Goal: Task Accomplishment & Management: Manage account settings

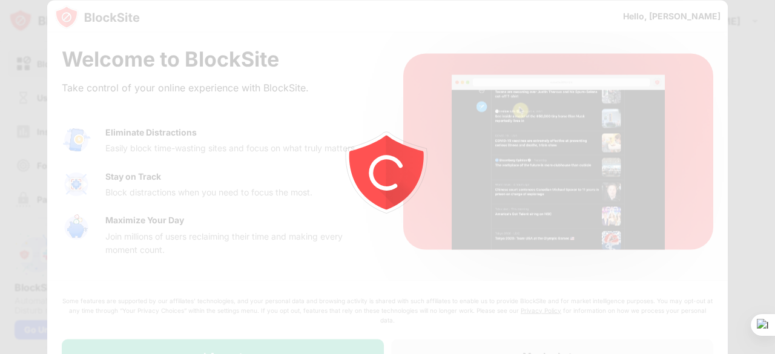
drag, startPoint x: 71, startPoint y: 163, endPoint x: 270, endPoint y: 203, distance: 203.0
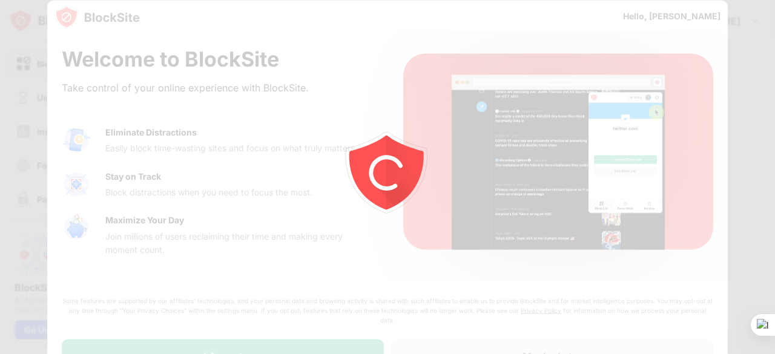
click at [71, 163] on div at bounding box center [387, 177] width 775 height 354
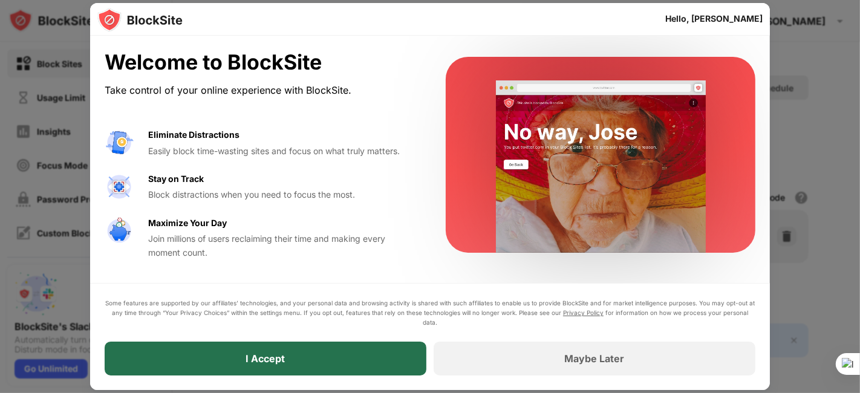
click at [270, 353] on div "I Accept" at bounding box center [265, 359] width 39 height 12
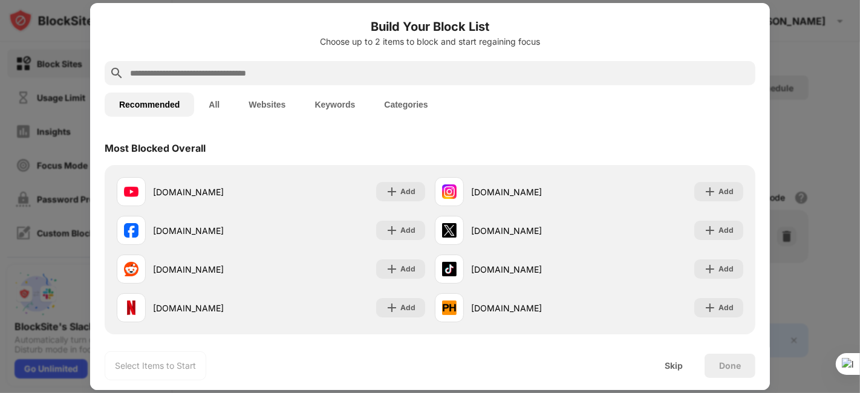
click at [283, 73] on input "text" at bounding box center [440, 73] width 622 height 15
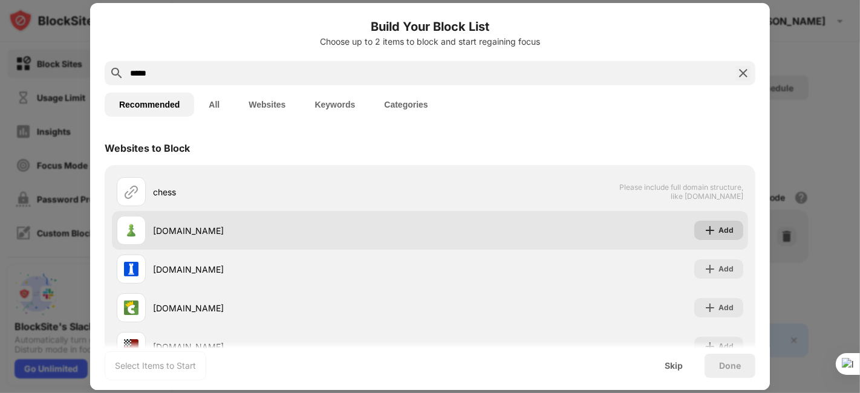
type input "*****"
click at [707, 235] on div "Add" at bounding box center [719, 230] width 49 height 19
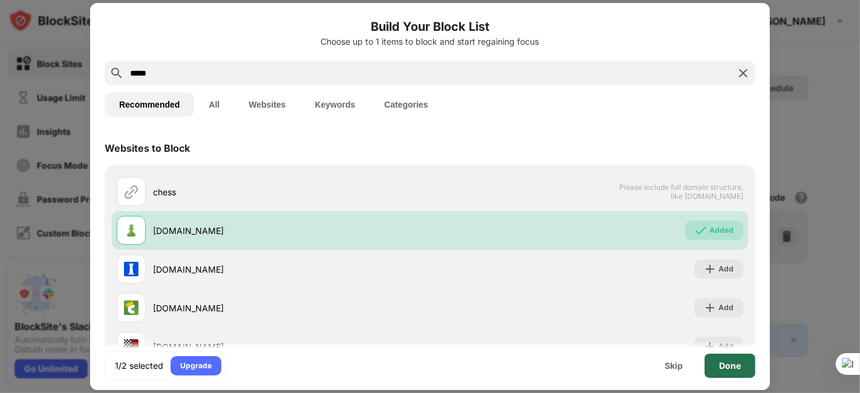
click at [726, 353] on div "Done" at bounding box center [730, 366] width 22 height 10
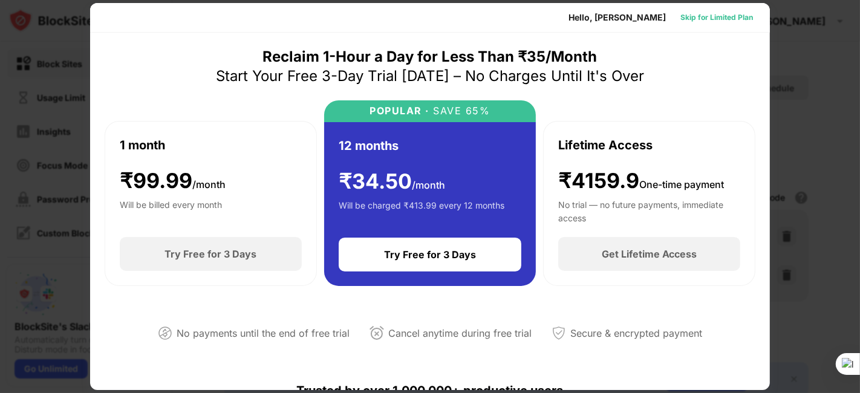
click at [700, 19] on div "Skip for Limited Plan" at bounding box center [717, 17] width 73 height 12
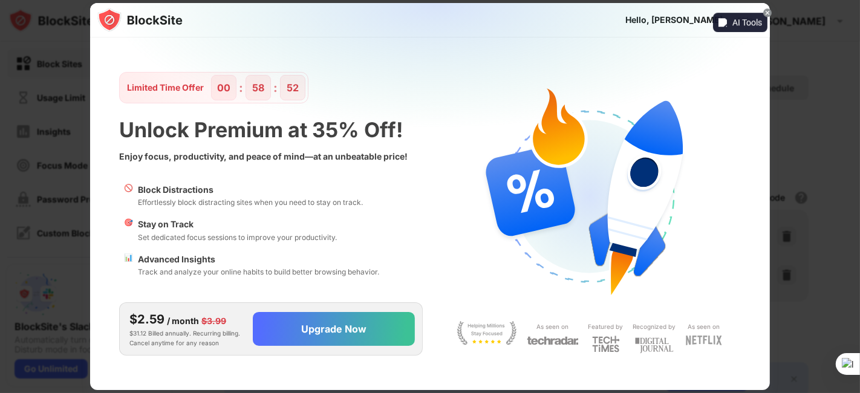
click at [769, 12] on icon at bounding box center [768, 13] width 6 height 6
click at [765, 11] on icon at bounding box center [768, 13] width 6 height 6
click at [771, 11] on span at bounding box center [768, 12] width 8 height 8
click at [743, 30] on span "Disable on this site" at bounding box center [724, 29] width 70 height 10
click at [747, 15] on div "Skip" at bounding box center [746, 20] width 16 height 12
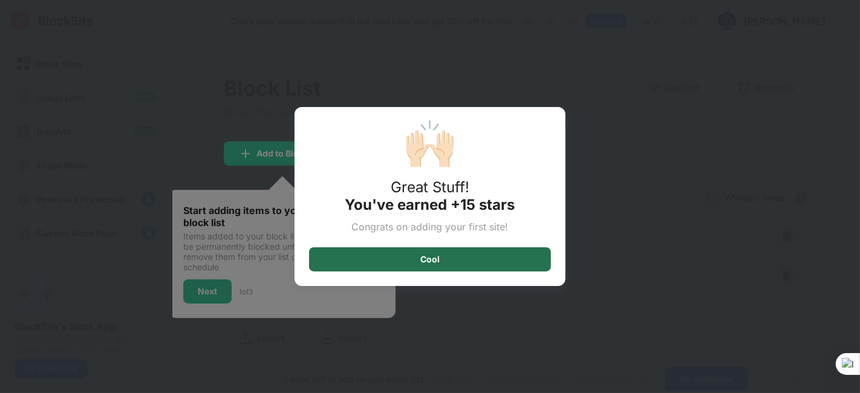
click at [513, 263] on div "Cool" at bounding box center [430, 259] width 242 height 24
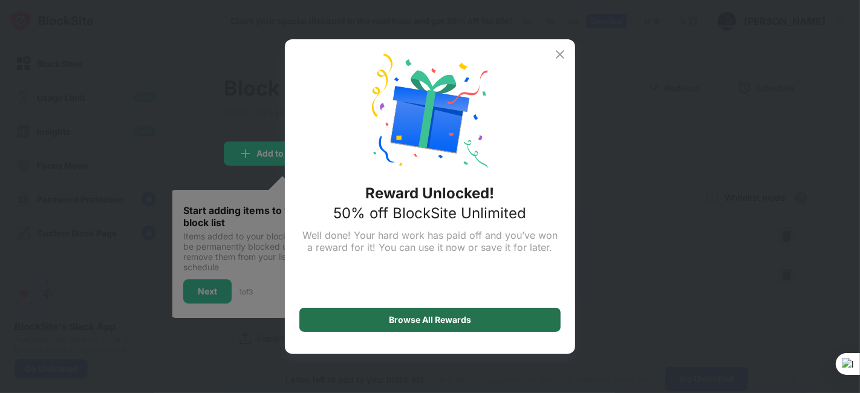
click at [378, 313] on div "Browse All Rewards" at bounding box center [430, 320] width 261 height 24
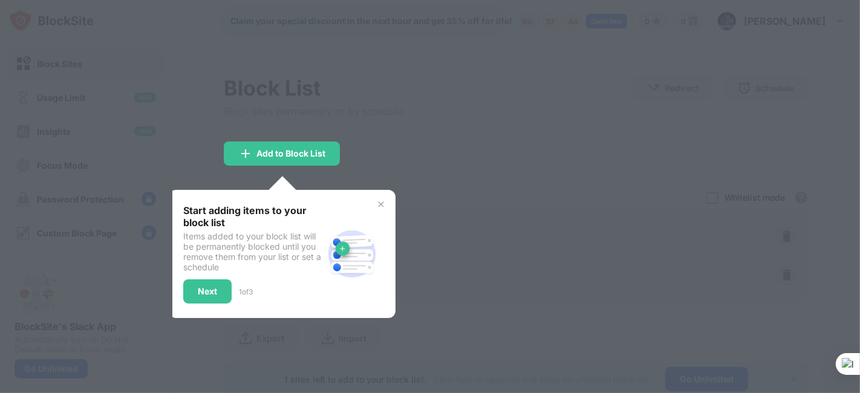
click at [383, 203] on img at bounding box center [381, 205] width 10 height 10
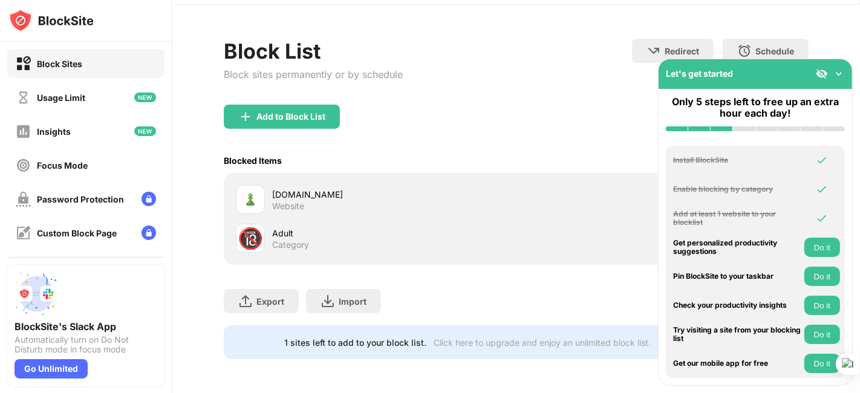
scroll to position [45, 0]
click at [774, 73] on img at bounding box center [839, 74] width 12 height 12
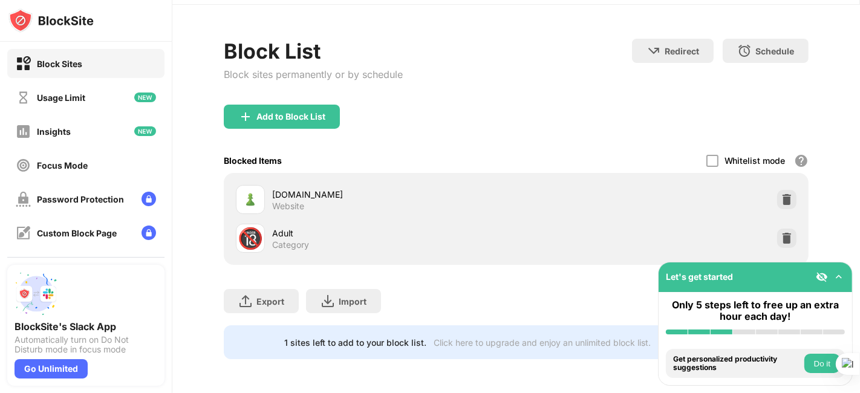
scroll to position [46, 0]
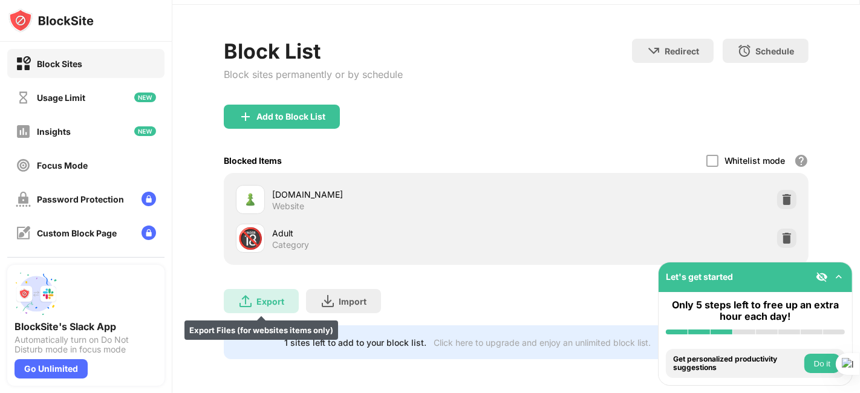
click at [275, 296] on div "Export" at bounding box center [271, 301] width 28 height 10
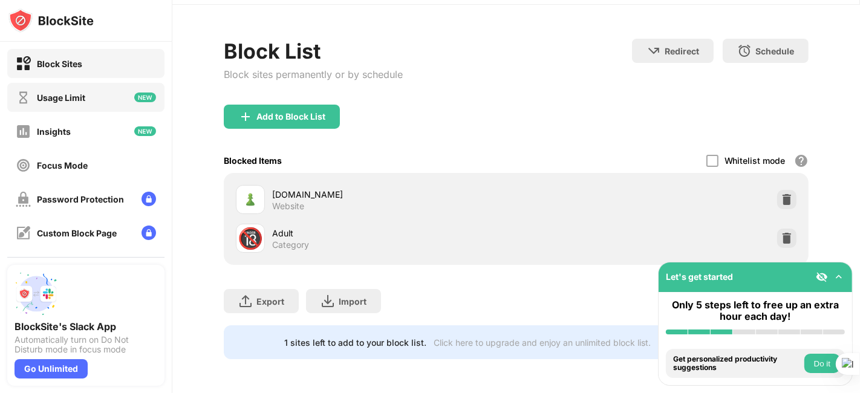
click at [76, 102] on div "Usage Limit" at bounding box center [51, 97] width 70 height 15
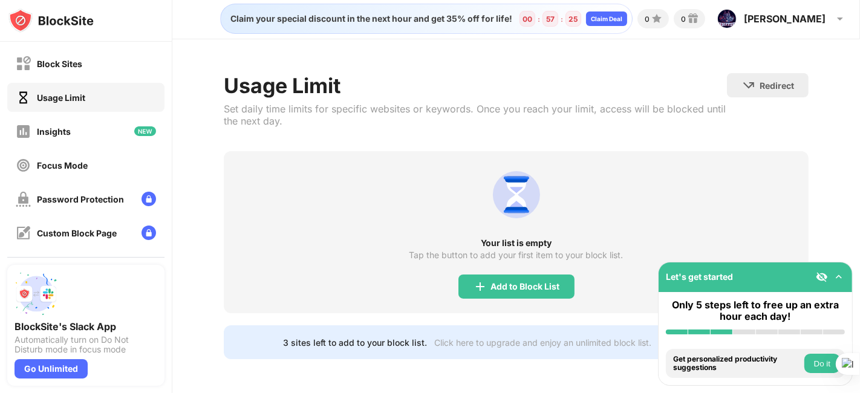
scroll to position [11, 0]
click at [114, 70] on div "Block Sites" at bounding box center [85, 63] width 157 height 29
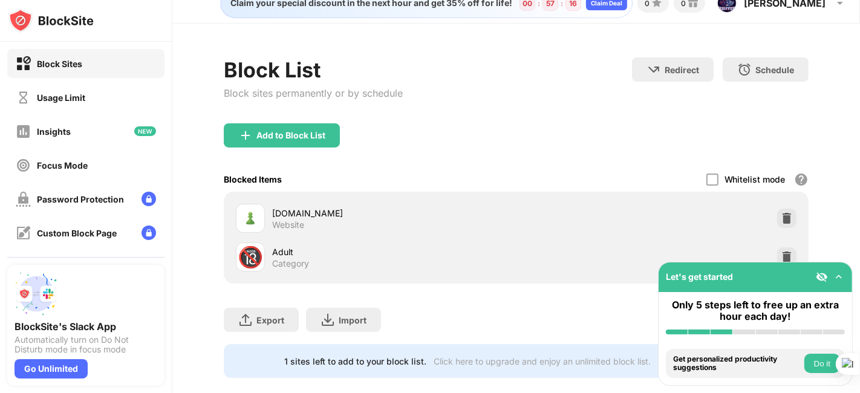
scroll to position [19, 0]
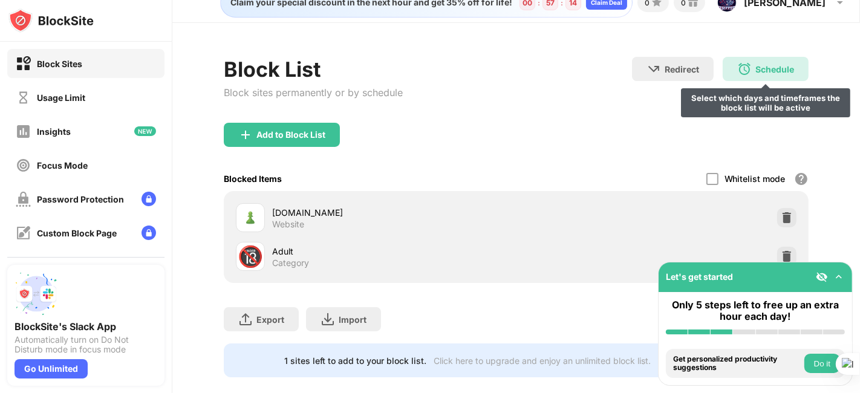
click at [756, 71] on div "Schedule" at bounding box center [775, 69] width 39 height 10
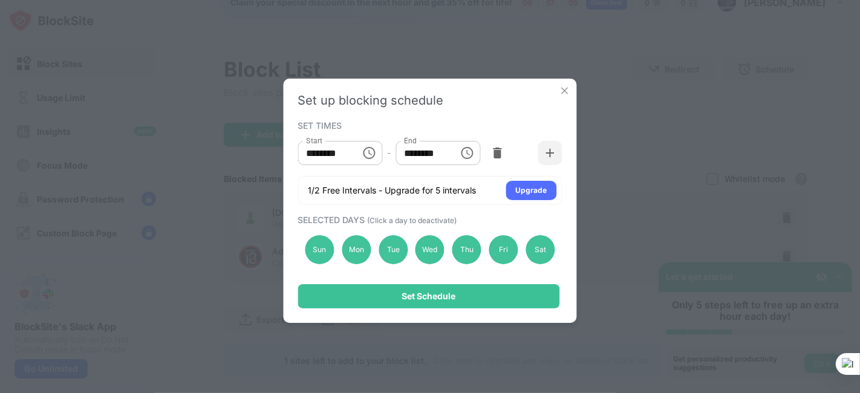
click at [569, 82] on div "Set up blocking schedule SET TIMES Start ******** Start - End ******** End 1/2 …" at bounding box center [430, 201] width 293 height 244
click at [560, 89] on img at bounding box center [565, 91] width 12 height 12
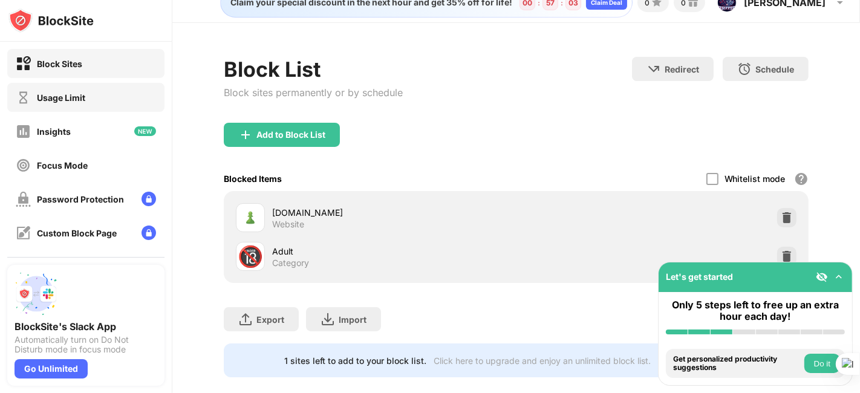
click at [108, 110] on div "Usage Limit" at bounding box center [85, 97] width 157 height 29
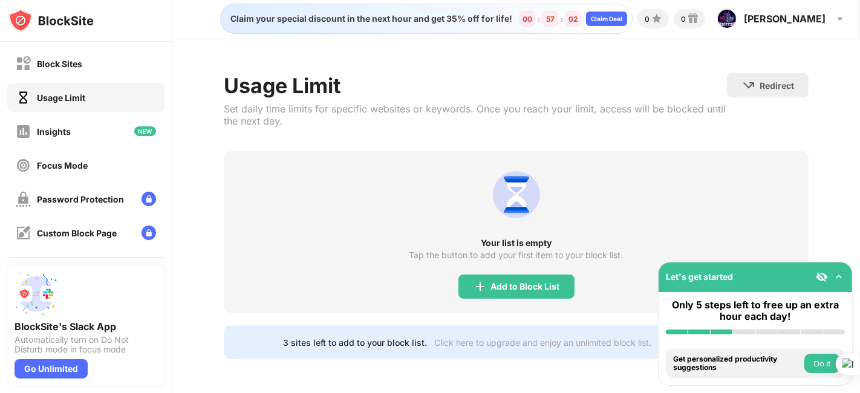
scroll to position [11, 0]
click at [108, 110] on div "Usage Limit" at bounding box center [85, 97] width 157 height 29
click at [494, 282] on div "Add to Block List" at bounding box center [517, 287] width 116 height 24
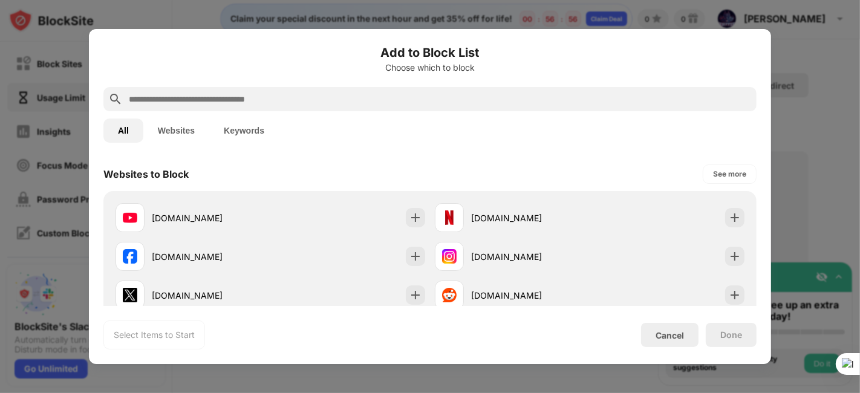
click at [187, 129] on button "Websites" at bounding box center [176, 131] width 66 height 24
click at [241, 103] on input "text" at bounding box center [440, 99] width 624 height 15
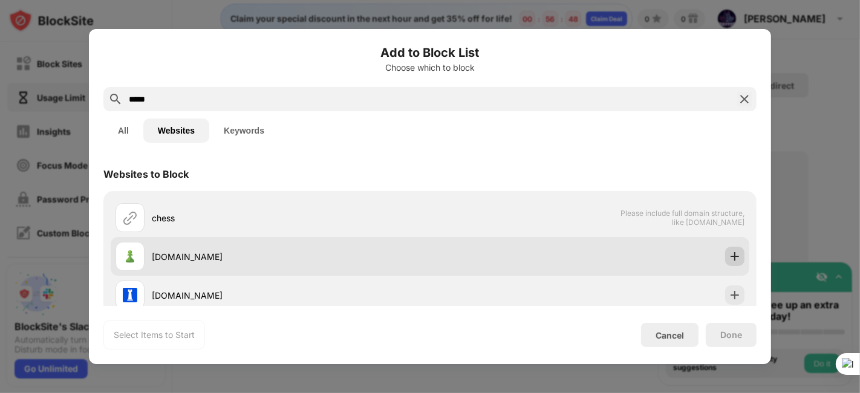
type input "*****"
click at [729, 257] on img at bounding box center [735, 257] width 12 height 12
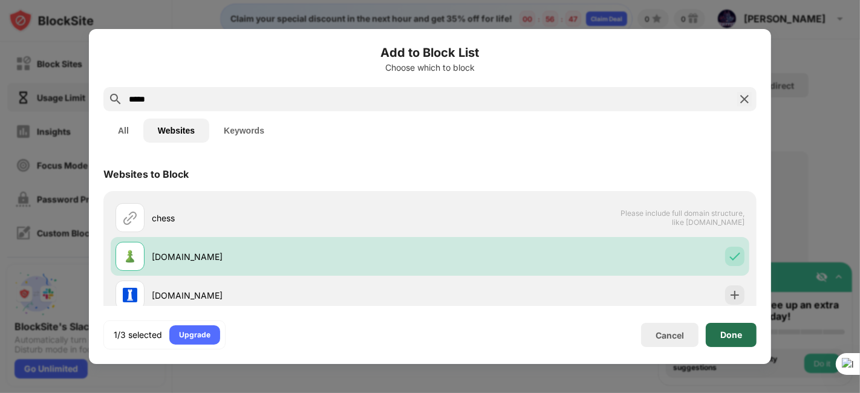
click at [744, 338] on div "Done" at bounding box center [731, 335] width 51 height 24
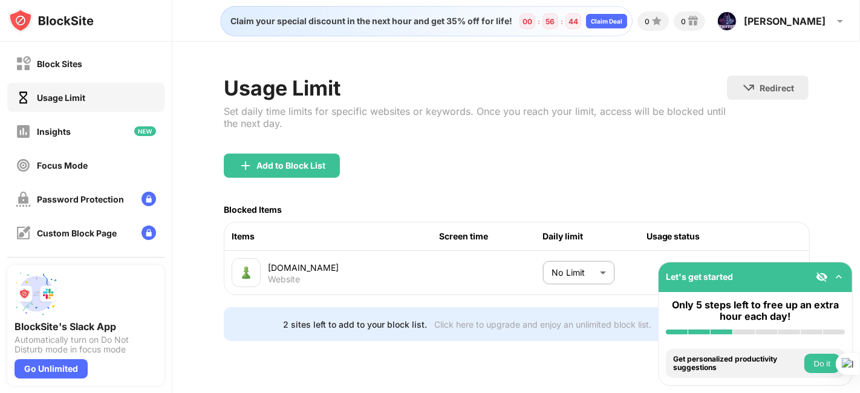
click at [571, 274] on body "Block Sites Usage Limit Insights Focus Mode Password Protection Custom Block Pa…" at bounding box center [430, 393] width 860 height 787
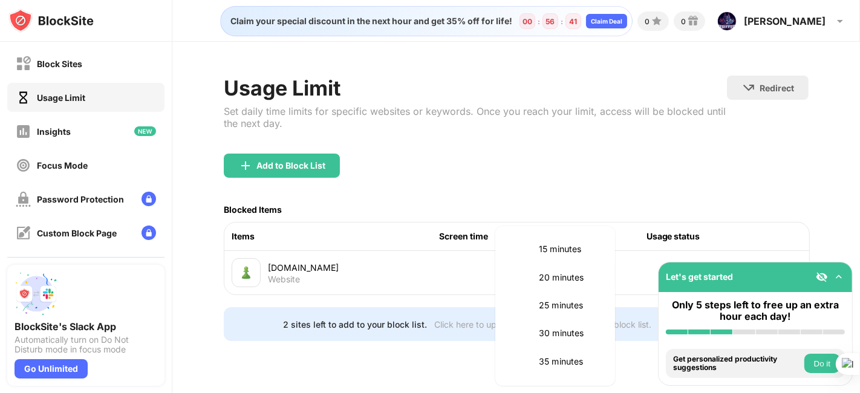
scroll to position [105, 0]
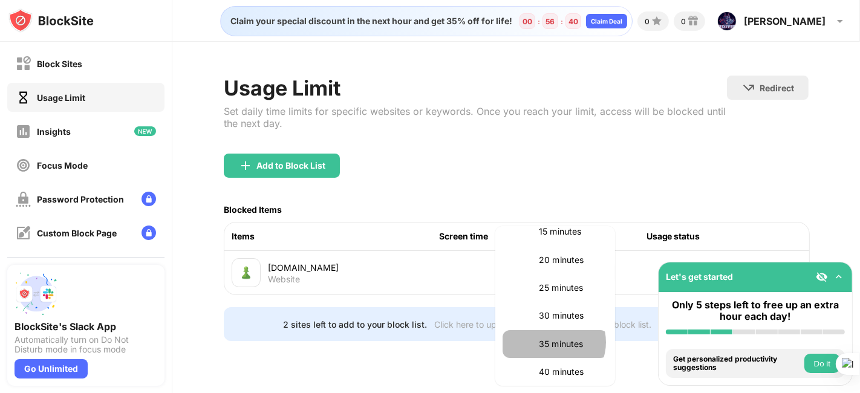
click at [553, 342] on p "35 minutes" at bounding box center [570, 344] width 62 height 13
type input "**"
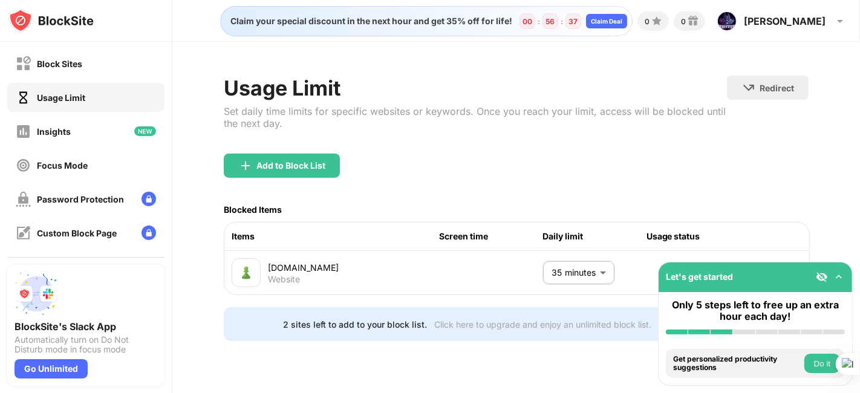
click at [774, 353] on button "Do it" at bounding box center [823, 363] width 36 height 19
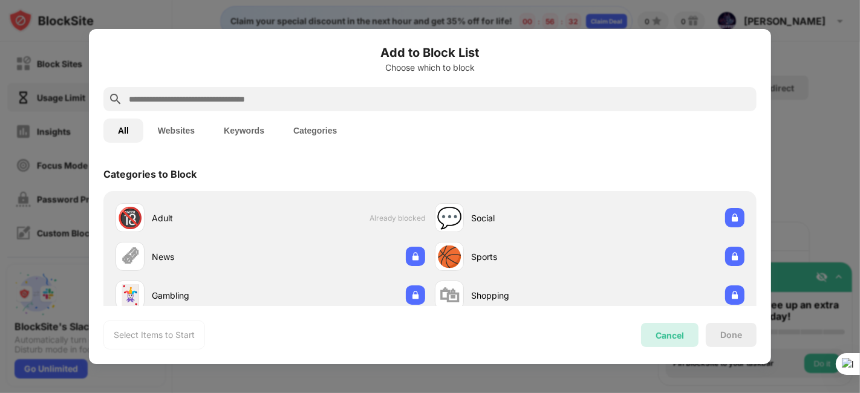
click at [678, 341] on div "Cancel" at bounding box center [669, 335] width 57 height 24
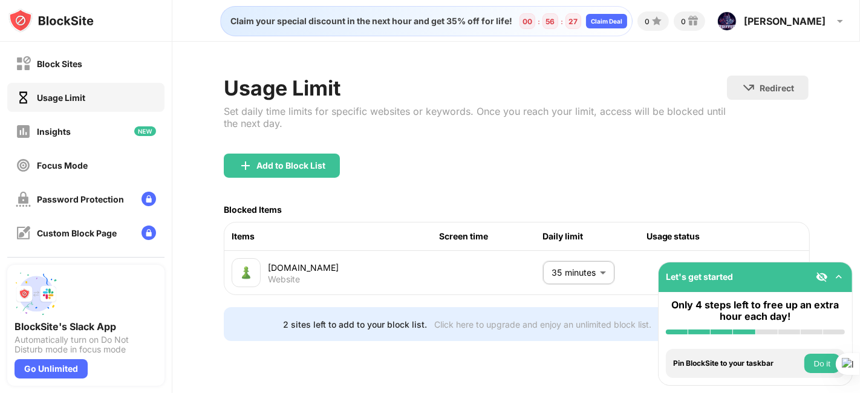
click at [774, 277] on img at bounding box center [839, 277] width 12 height 12
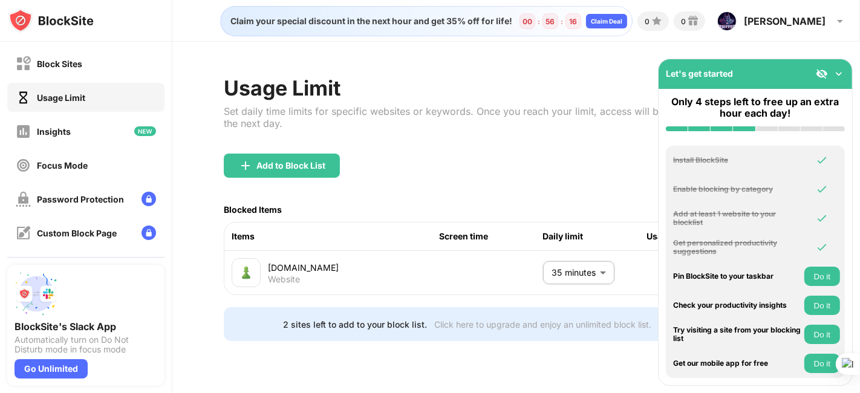
click at [774, 334] on button "Do it" at bounding box center [823, 334] width 36 height 19
click at [774, 74] on img at bounding box center [839, 74] width 12 height 12
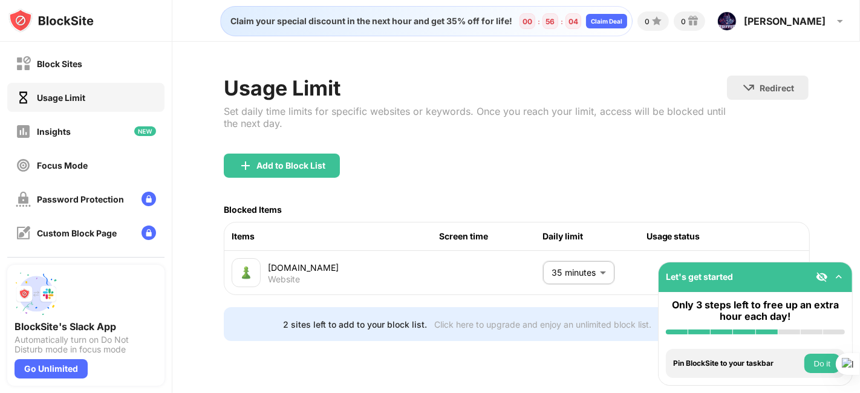
click at [774, 278] on img at bounding box center [822, 277] width 12 height 12
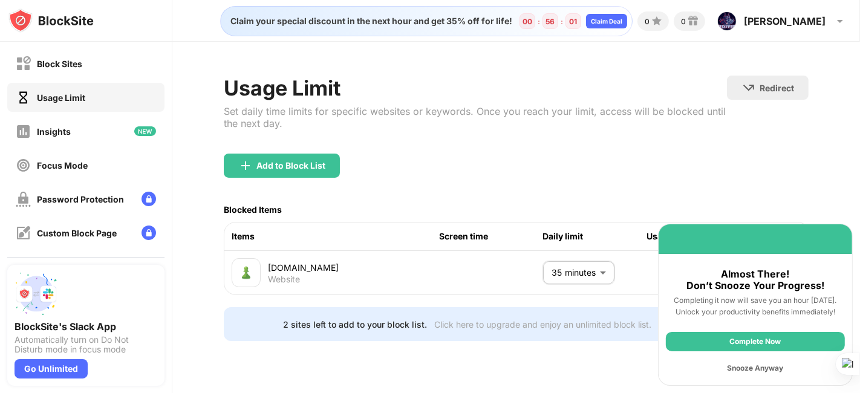
click at [756, 351] on div "Complete Now" at bounding box center [755, 341] width 179 height 19
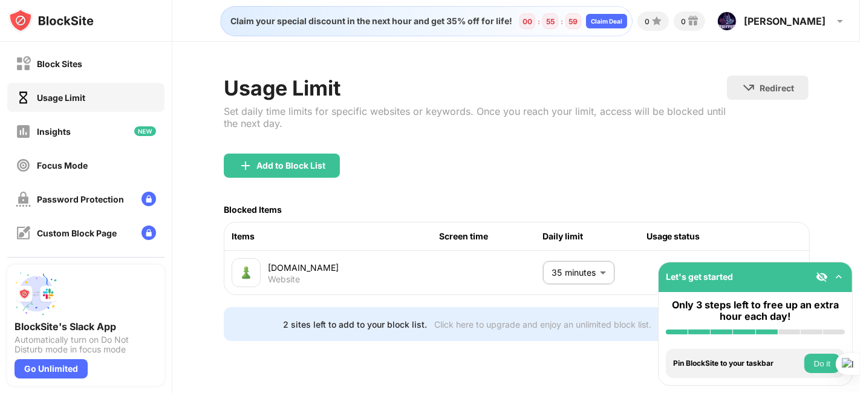
click at [774, 281] on img at bounding box center [822, 277] width 12 height 12
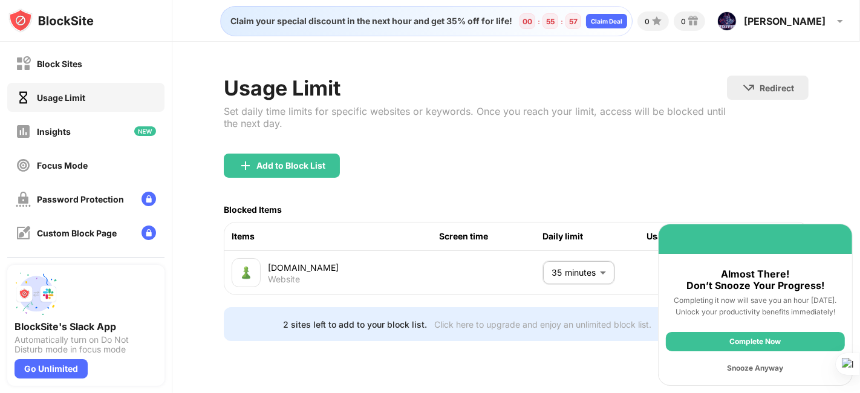
click at [753, 353] on div "Snooze Anyway" at bounding box center [755, 368] width 179 height 19
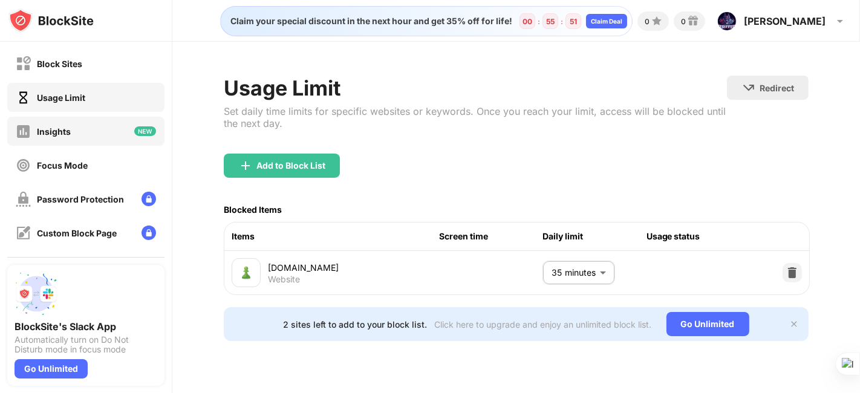
click at [77, 139] on div "Insights" at bounding box center [85, 131] width 157 height 29
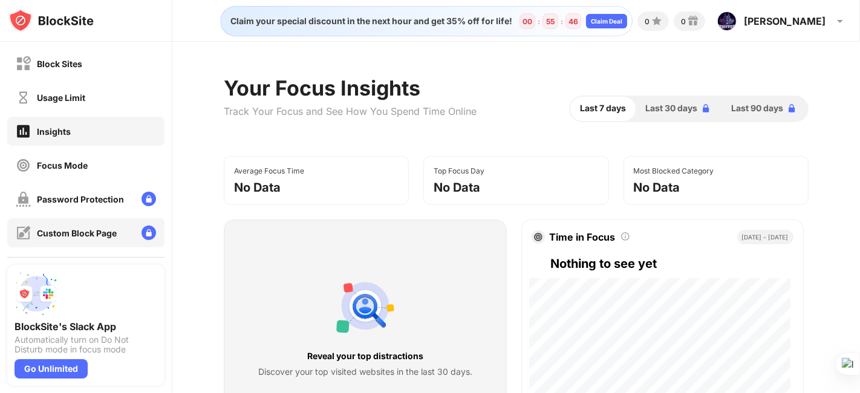
scroll to position [87, 0]
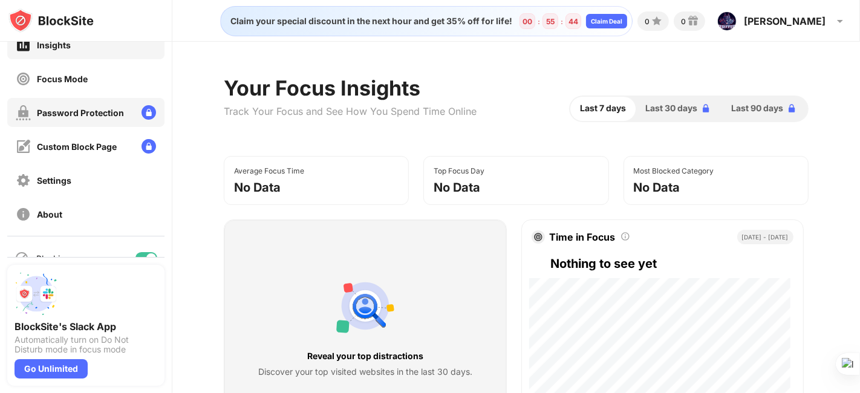
click at [89, 118] on div "Password Protection" at bounding box center [80, 113] width 87 height 10
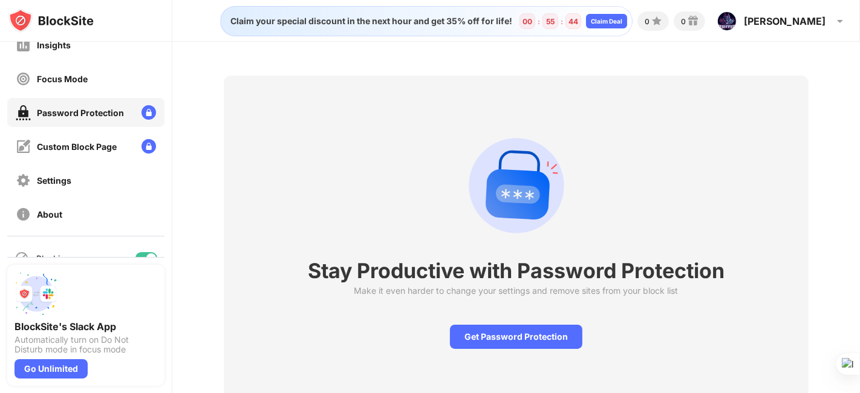
scroll to position [87, 0]
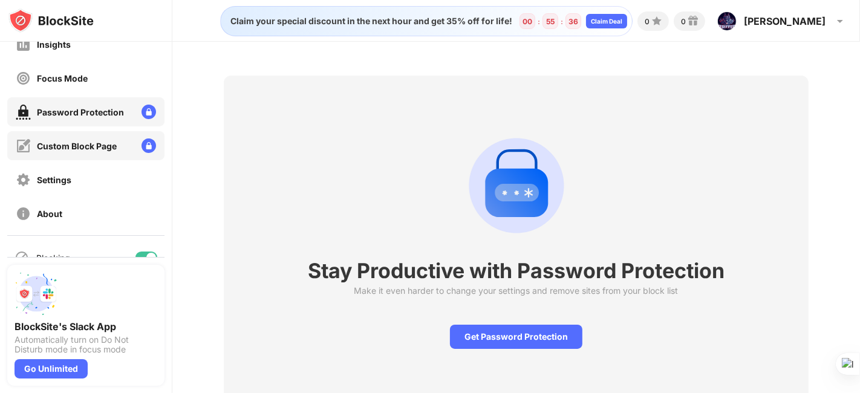
click at [84, 142] on div "Custom Block Page" at bounding box center [77, 146] width 80 height 10
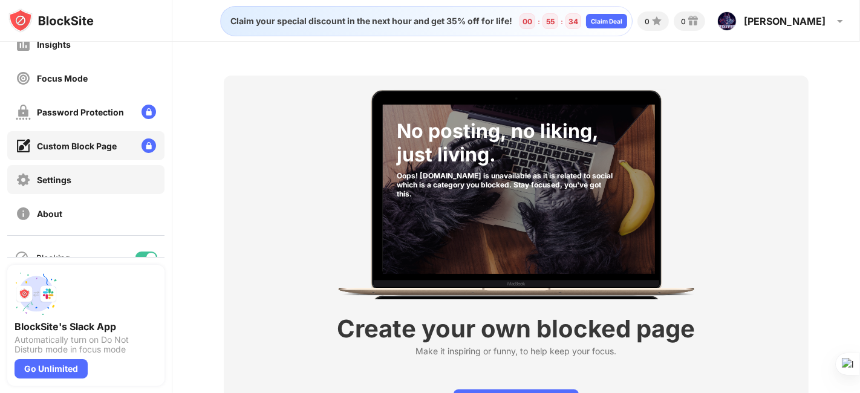
click at [78, 179] on div "Settings" at bounding box center [85, 179] width 157 height 29
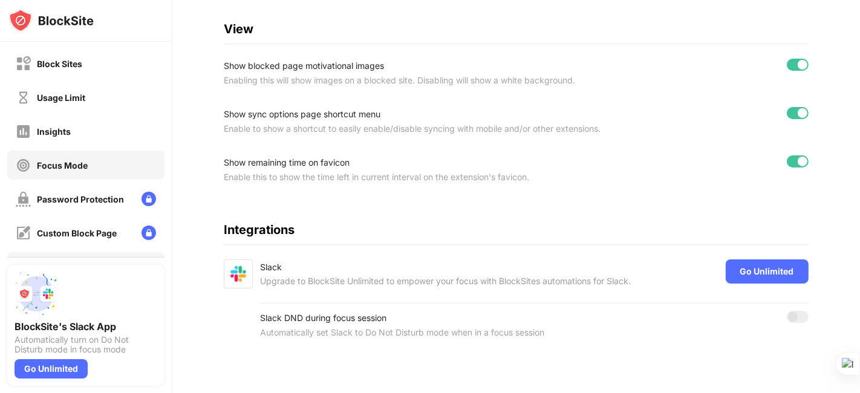
click at [97, 160] on div "Focus Mode" at bounding box center [85, 165] width 157 height 29
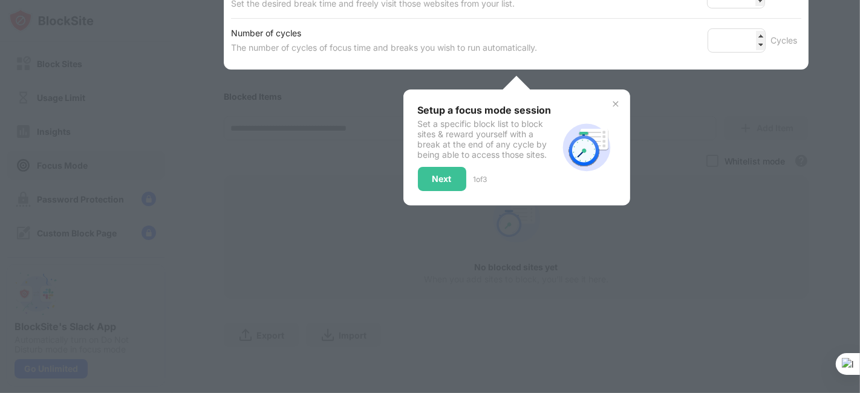
scroll to position [294, 0]
click at [442, 174] on div "Next" at bounding box center [442, 179] width 19 height 10
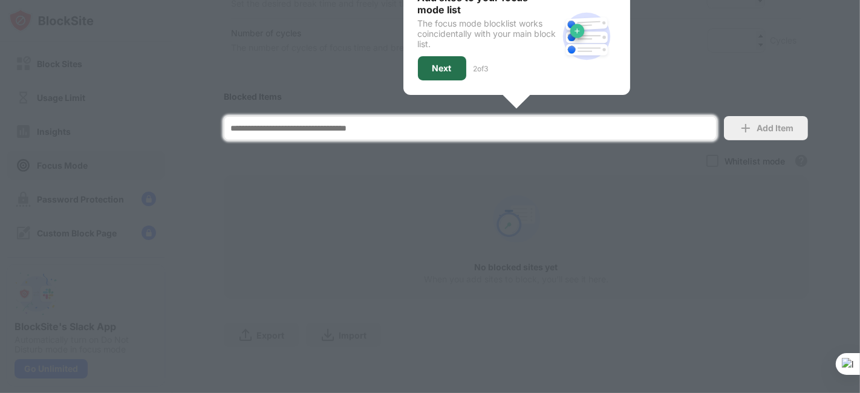
click at [434, 64] on div "Next" at bounding box center [442, 69] width 19 height 10
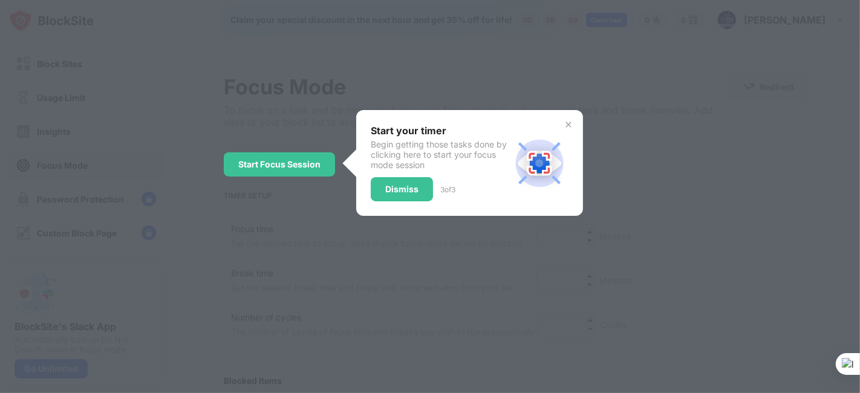
scroll to position [0, 0]
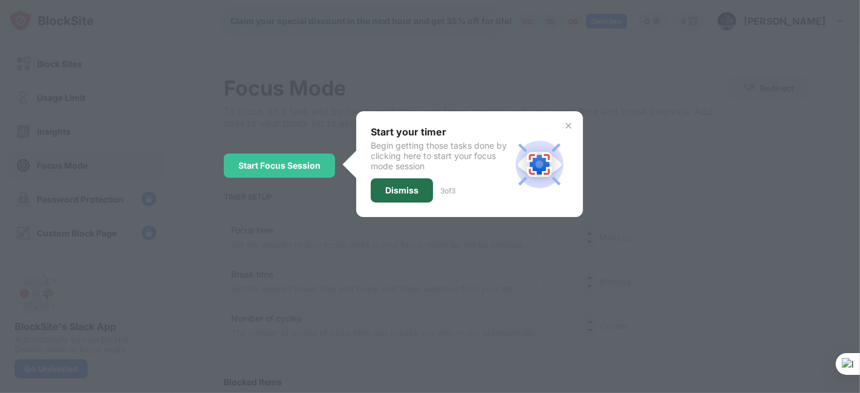
click at [407, 194] on div "Dismiss" at bounding box center [401, 191] width 33 height 10
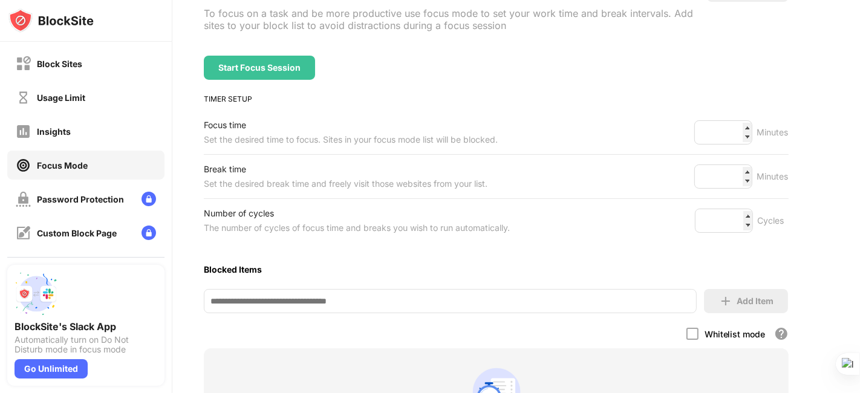
scroll to position [0, 20]
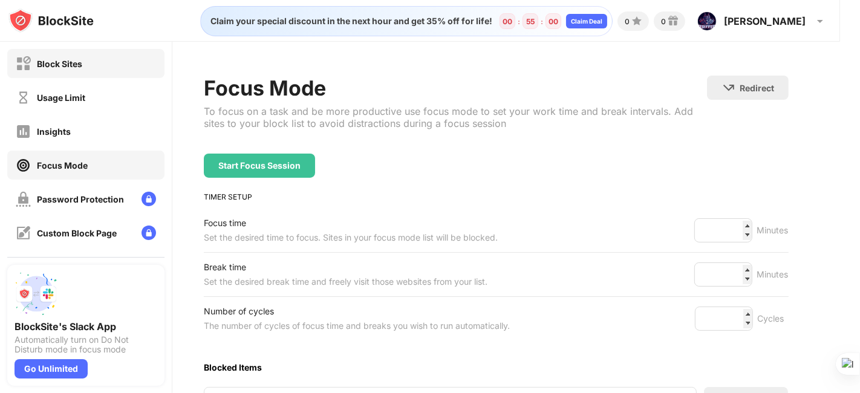
click at [83, 57] on div "Block Sites" at bounding box center [85, 63] width 157 height 29
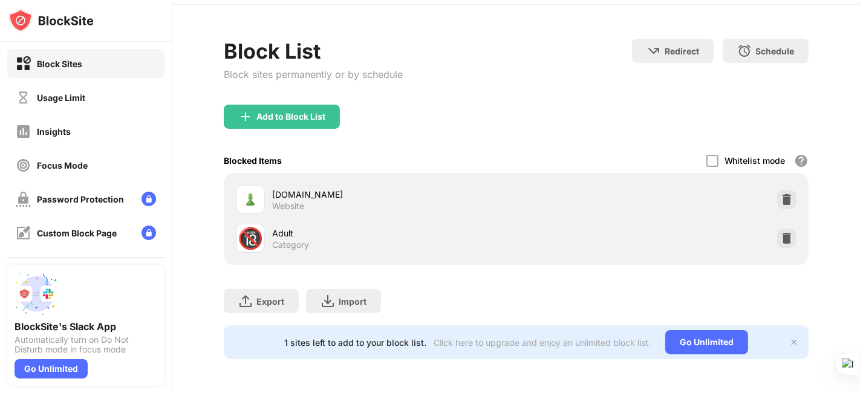
scroll to position [45, 0]
click at [774, 232] on img at bounding box center [787, 238] width 12 height 12
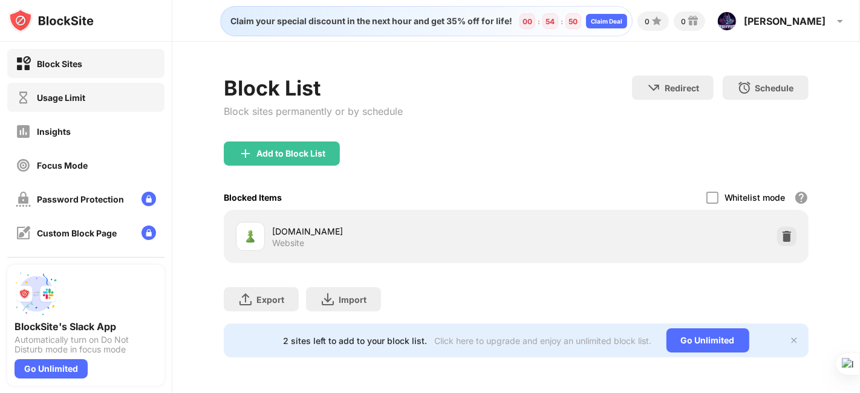
click at [81, 93] on div "Usage Limit" at bounding box center [61, 98] width 48 height 10
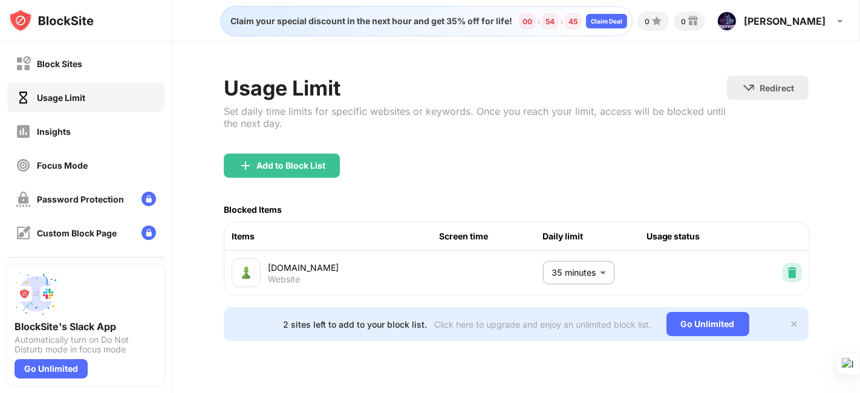
click at [774, 274] on img at bounding box center [793, 273] width 12 height 12
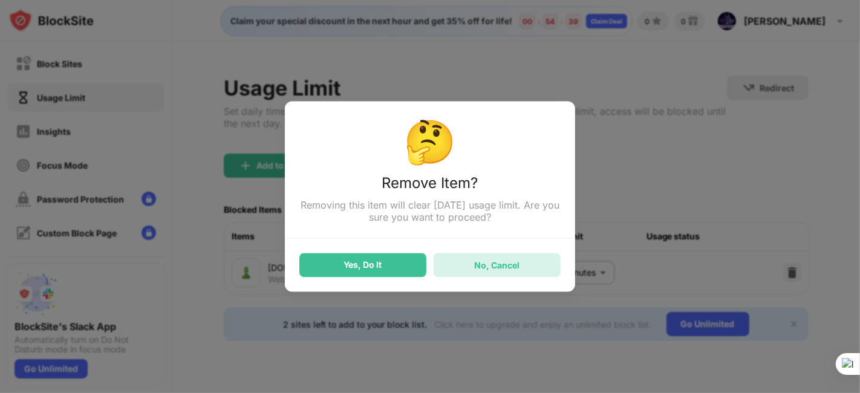
click at [514, 258] on div "No, Cancel" at bounding box center [497, 266] width 127 height 24
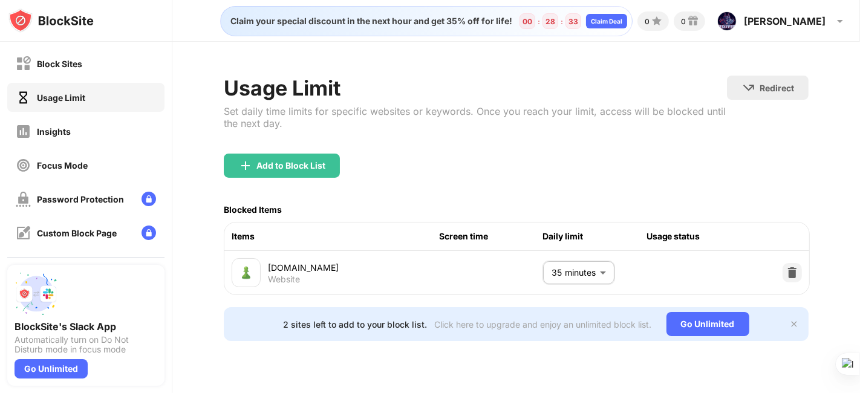
click at [597, 278] on body "Block Sites Usage Limit Insights Focus Mode Password Protection Custom Block Pa…" at bounding box center [430, 393] width 860 height 787
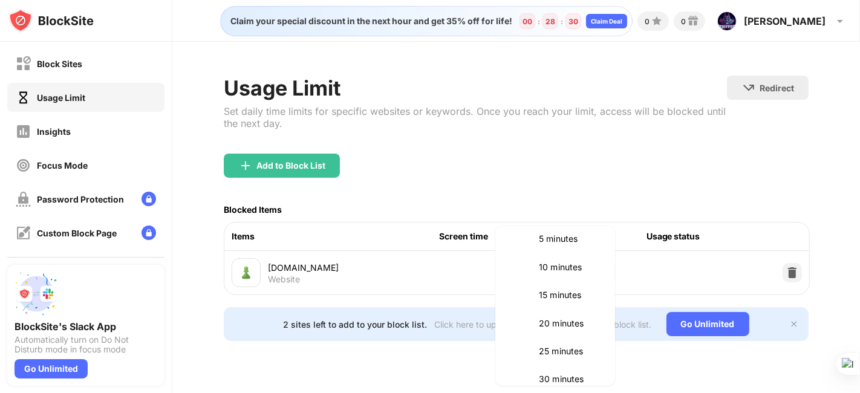
scroll to position [40, 0]
click at [581, 238] on p "5 minutes" at bounding box center [570, 240] width 62 height 13
type input "*"
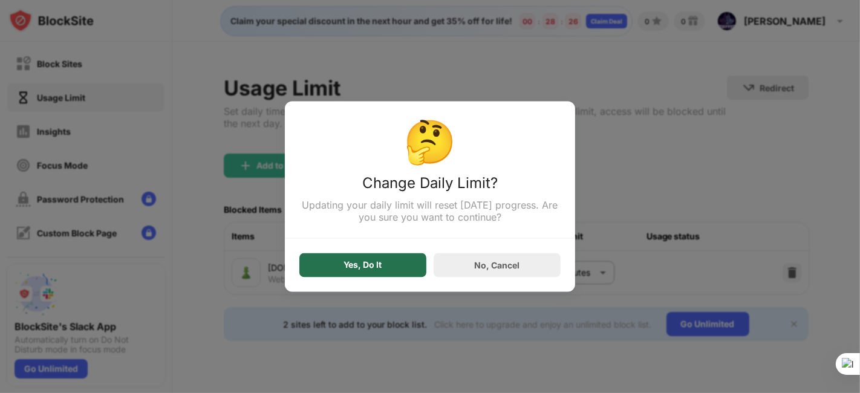
click at [398, 259] on div "Yes, Do It" at bounding box center [363, 266] width 127 height 24
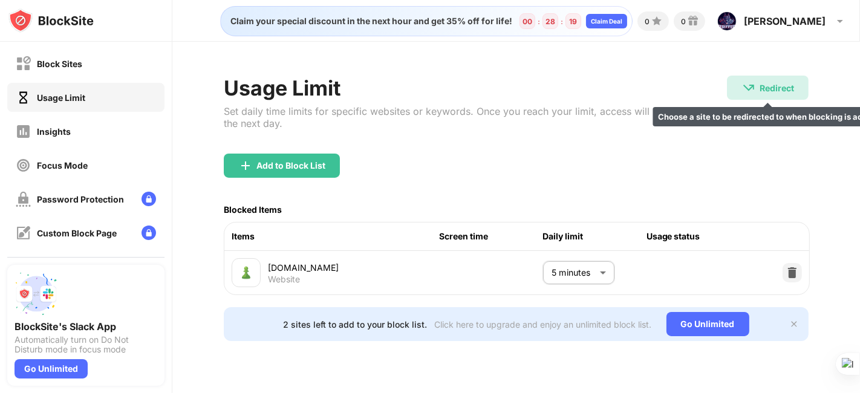
click at [754, 91] on img at bounding box center [749, 87] width 15 height 15
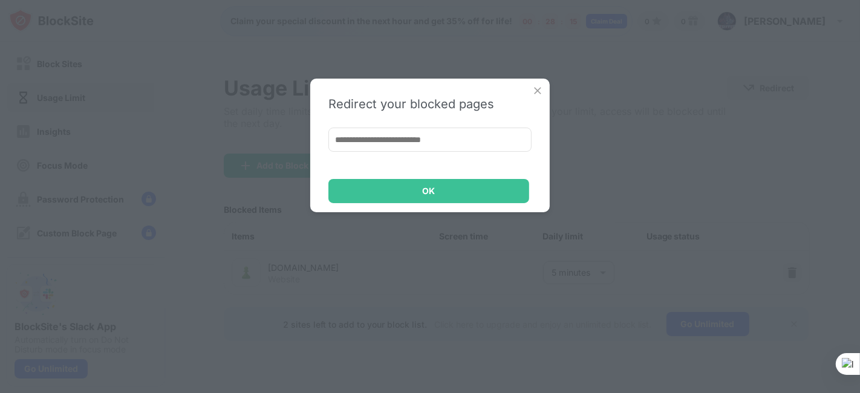
click at [534, 93] on img at bounding box center [538, 91] width 12 height 12
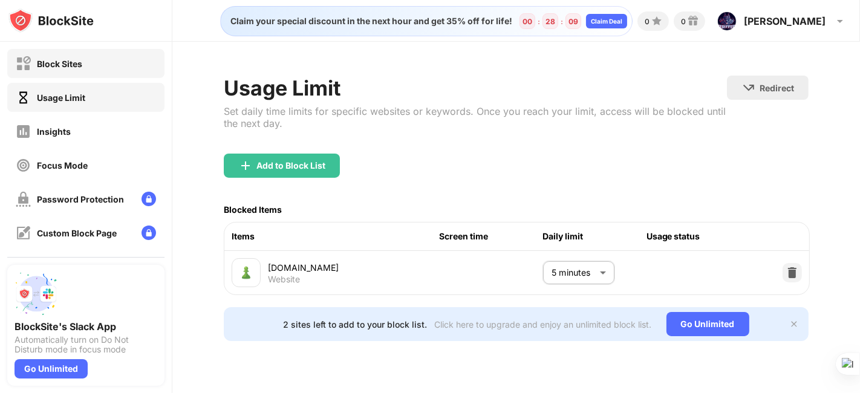
click at [86, 67] on div "Block Sites" at bounding box center [85, 63] width 157 height 29
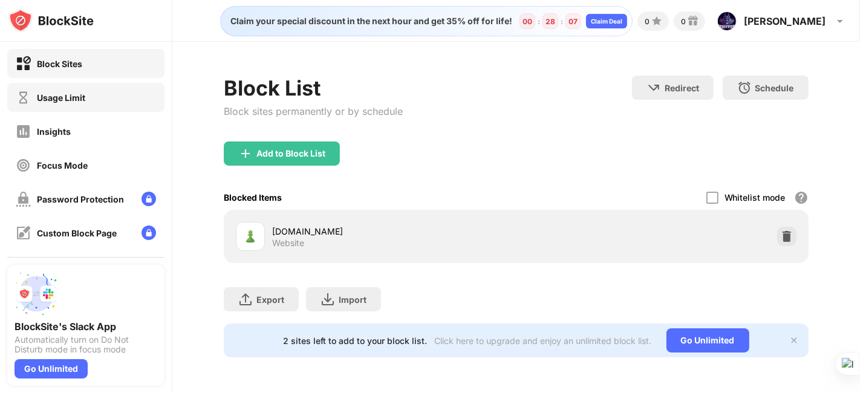
click at [82, 91] on div "Usage Limit" at bounding box center [51, 97] width 70 height 15
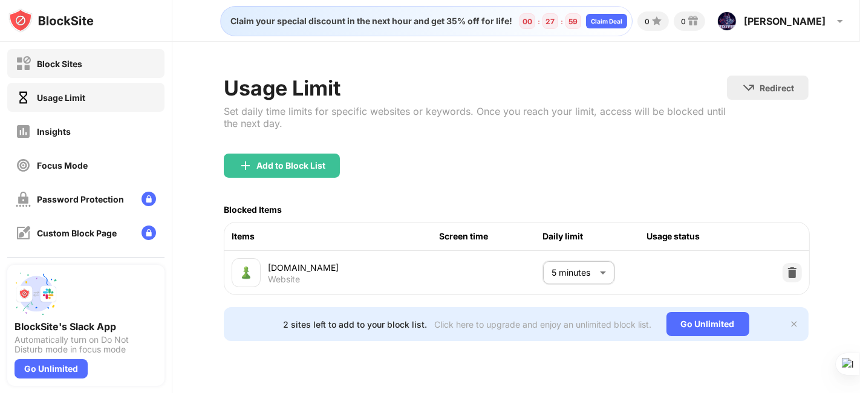
click at [85, 71] on div "Block Sites" at bounding box center [85, 63] width 157 height 29
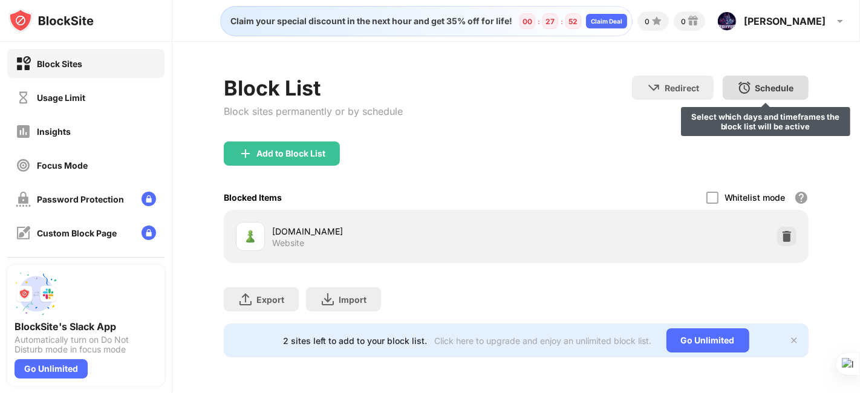
click at [757, 91] on div "Schedule" at bounding box center [775, 88] width 39 height 10
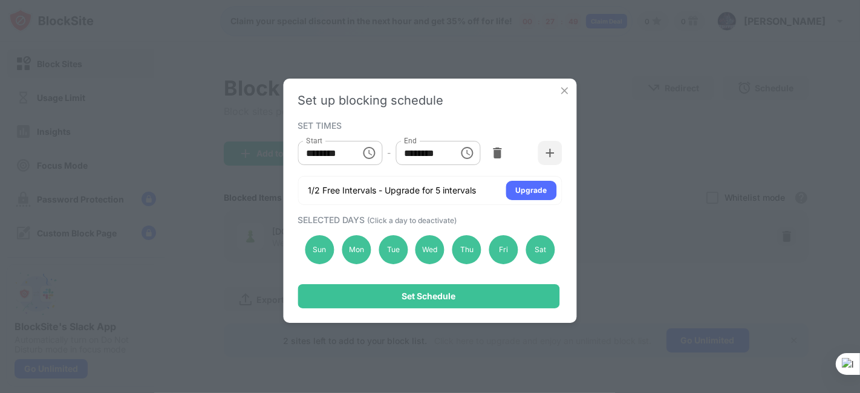
click at [560, 89] on img at bounding box center [565, 91] width 12 height 12
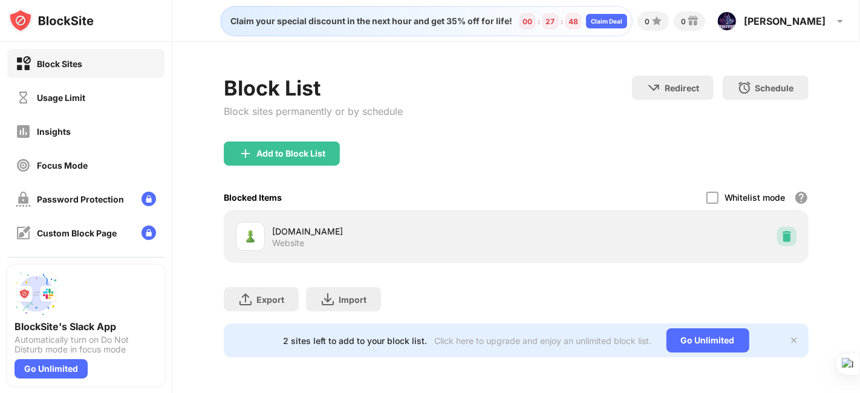
click at [774, 233] on img at bounding box center [787, 237] width 12 height 12
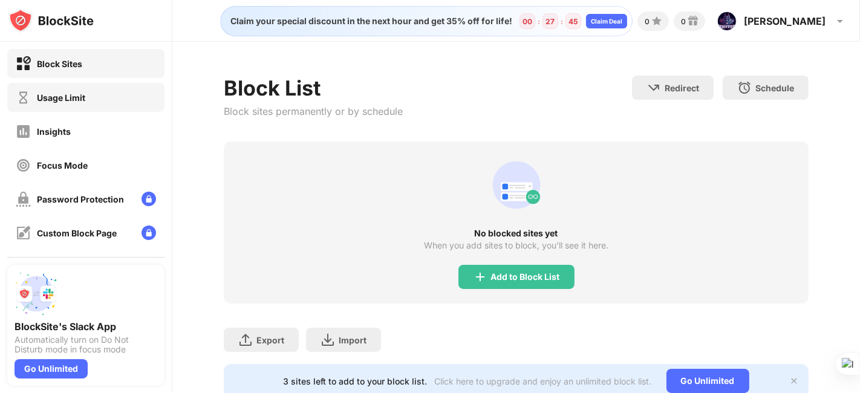
click at [84, 102] on div "Usage Limit" at bounding box center [61, 98] width 48 height 10
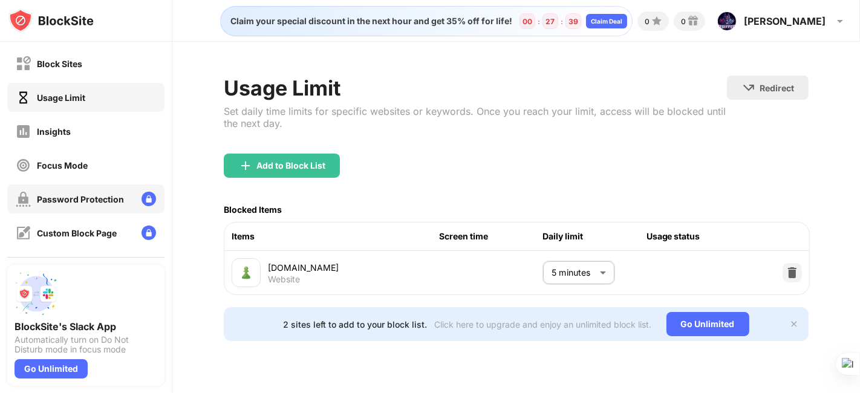
click at [91, 186] on div "Password Protection" at bounding box center [85, 199] width 157 height 29
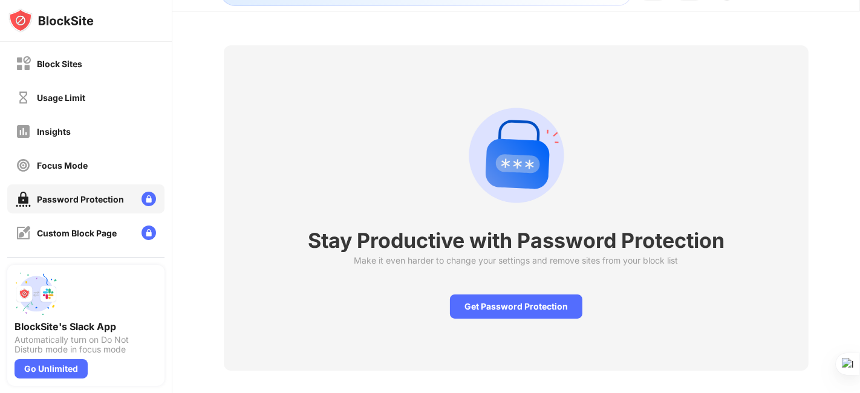
scroll to position [24, 5]
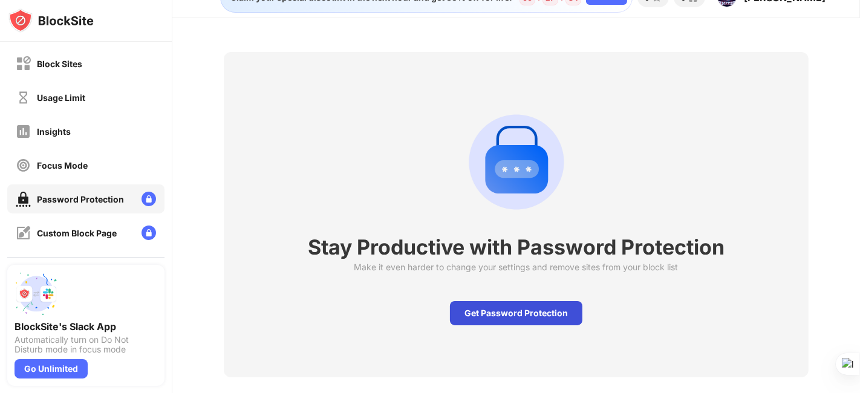
click at [470, 316] on div "Get Password Protection" at bounding box center [516, 313] width 133 height 24
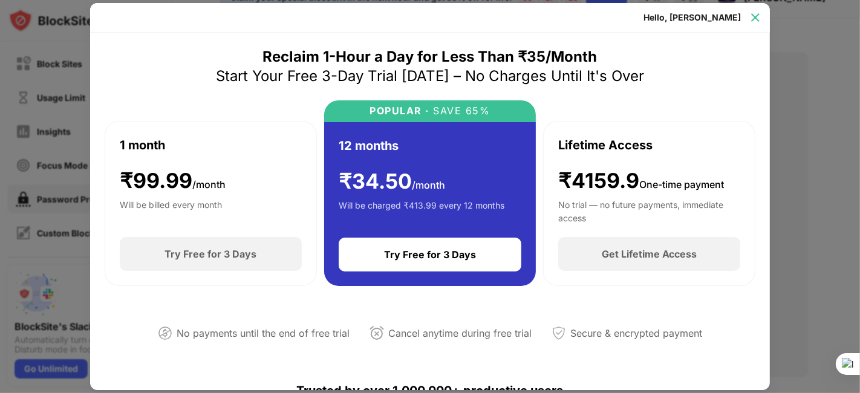
click at [755, 17] on img at bounding box center [756, 17] width 12 height 12
